Goal: Find specific page/section: Find specific page/section

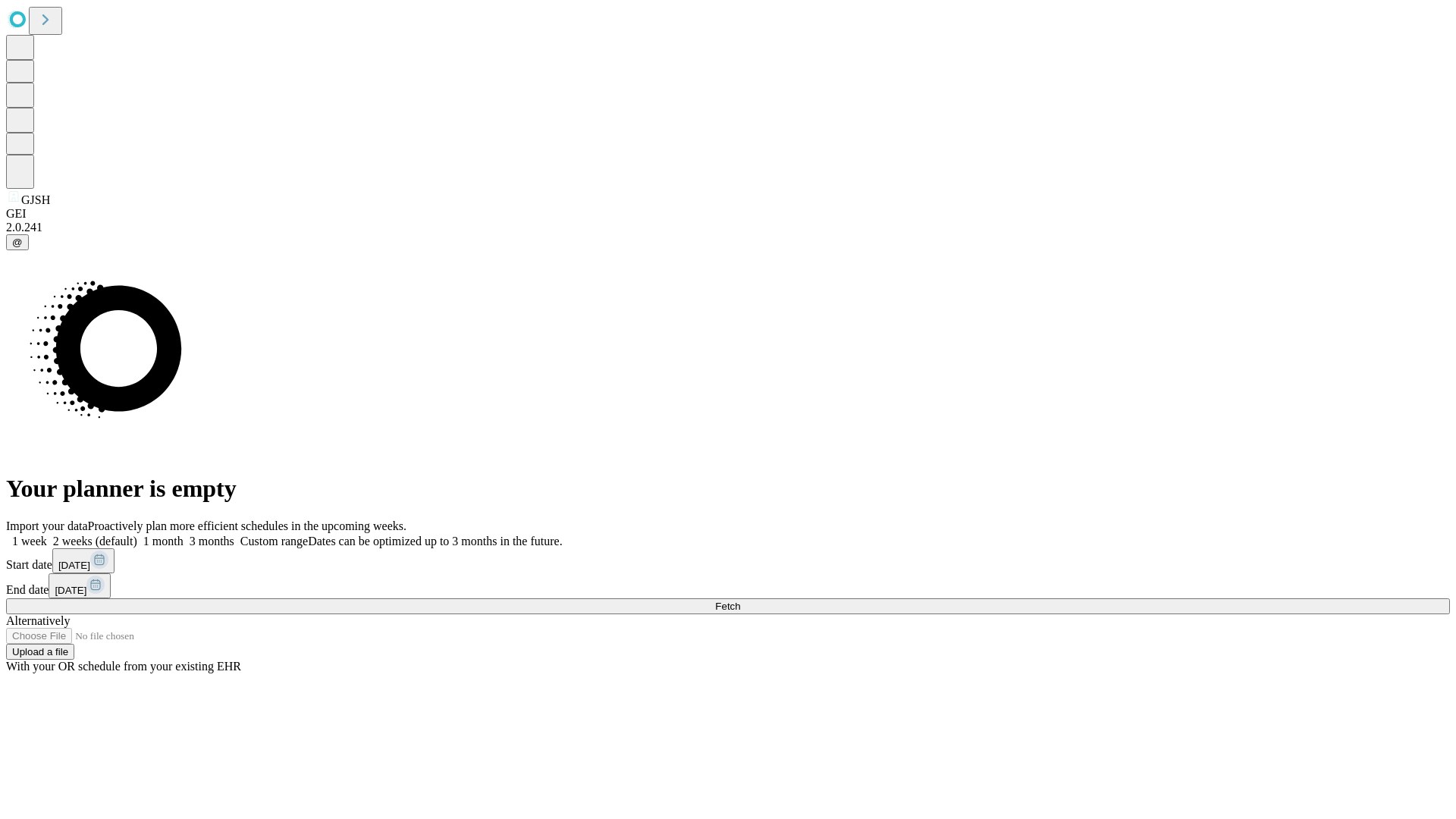
click at [740, 600] on span "Fetch" at bounding box center [728, 606] width 25 height 12
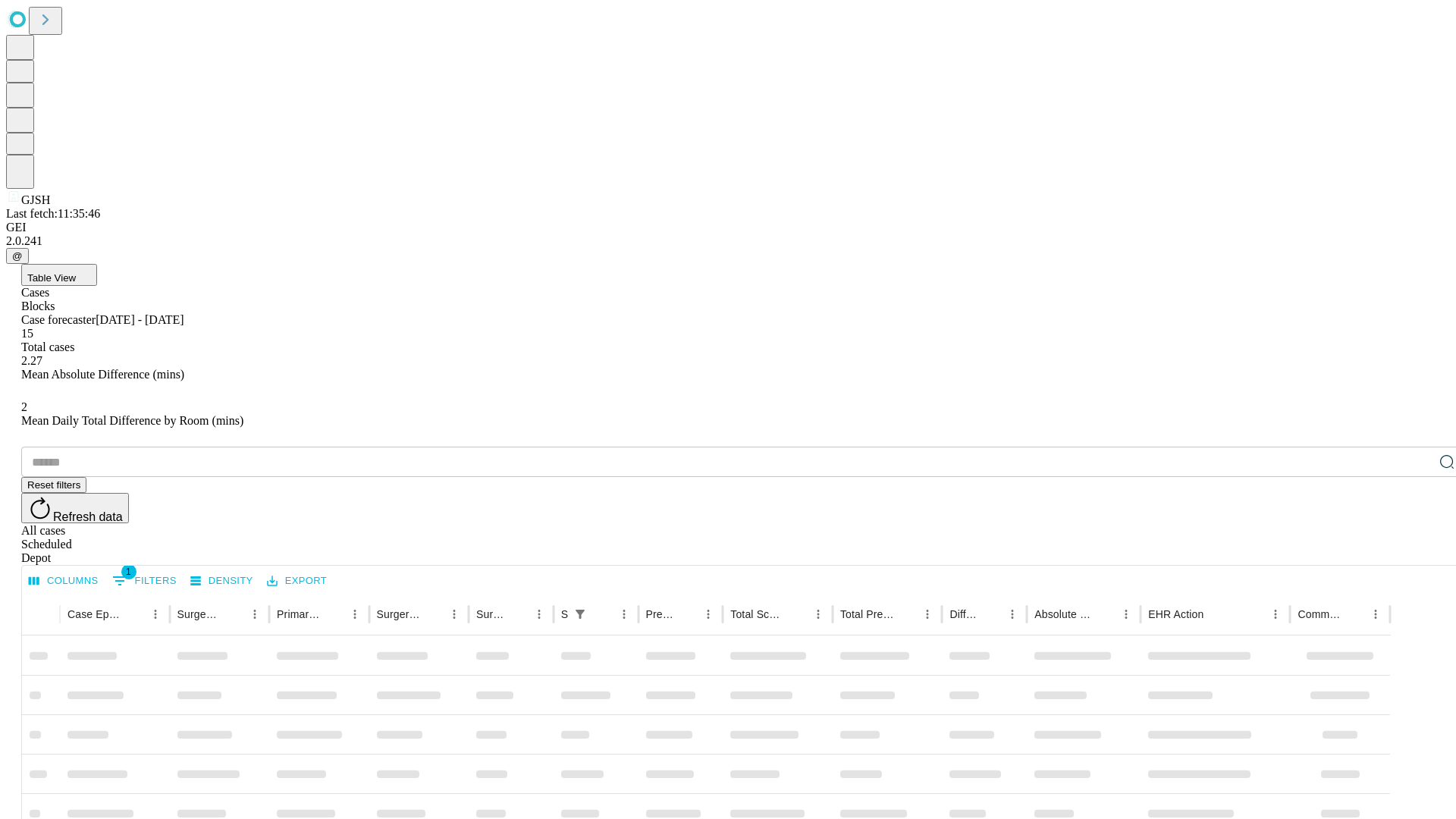
click at [1417, 551] on div "Depot" at bounding box center [743, 558] width 1444 height 14
